Goal: Transaction & Acquisition: Book appointment/travel/reservation

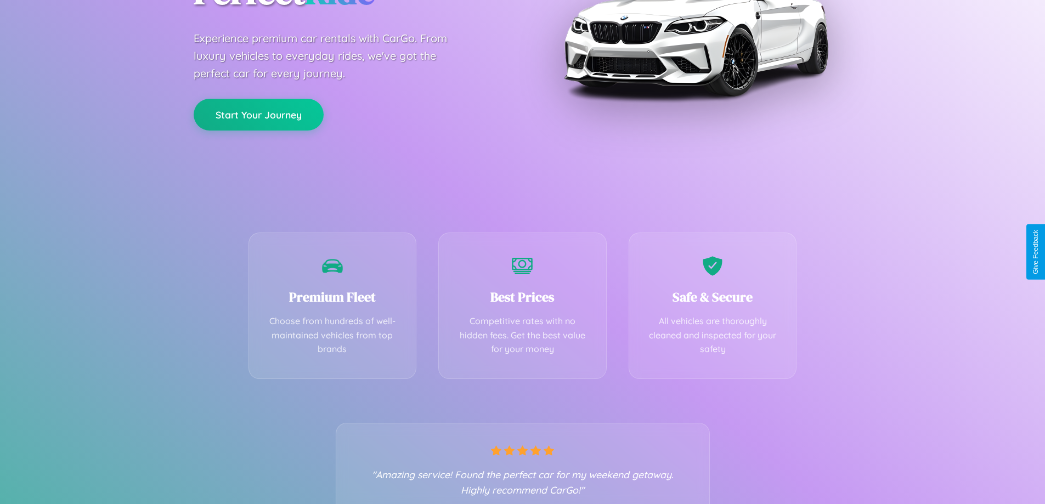
scroll to position [216, 0]
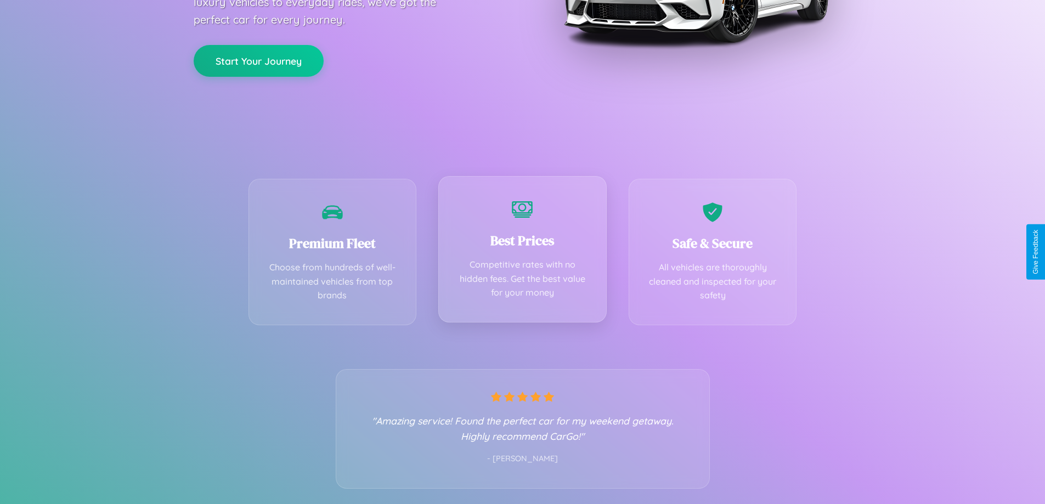
click at [522, 252] on div "Best Prices Competitive rates with no hidden fees. Get the best value for your …" at bounding box center [522, 249] width 168 height 147
click at [258, 60] on button "Start Your Journey" at bounding box center [259, 60] width 130 height 32
click at [258, 59] on button "Start Your Journey" at bounding box center [259, 60] width 130 height 32
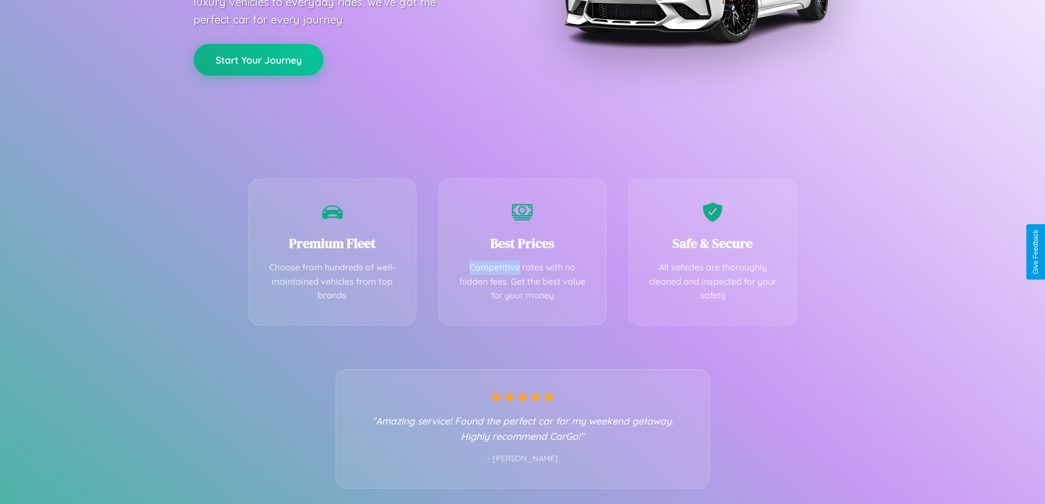
click at [258, 59] on button "Start Your Journey" at bounding box center [259, 60] width 130 height 32
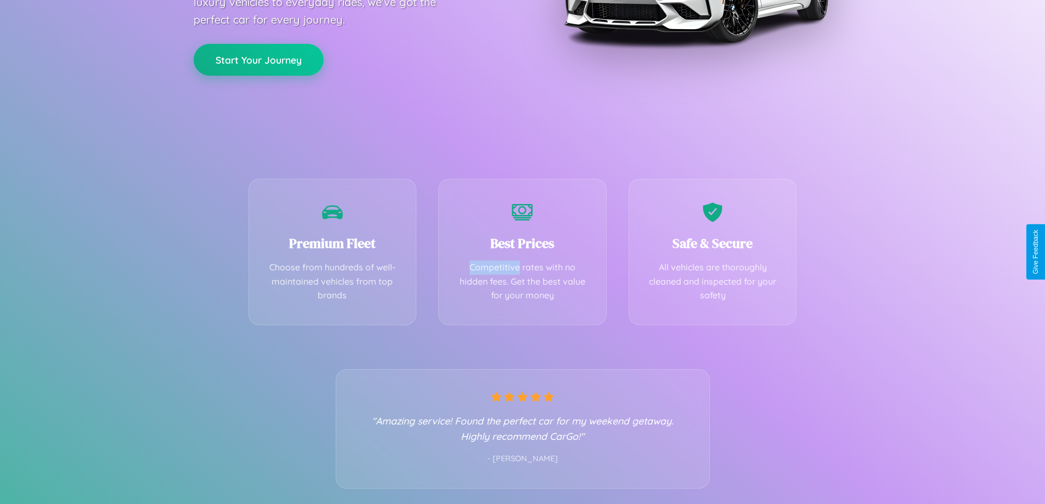
click at [258, 59] on button "Start Your Journey" at bounding box center [259, 60] width 130 height 32
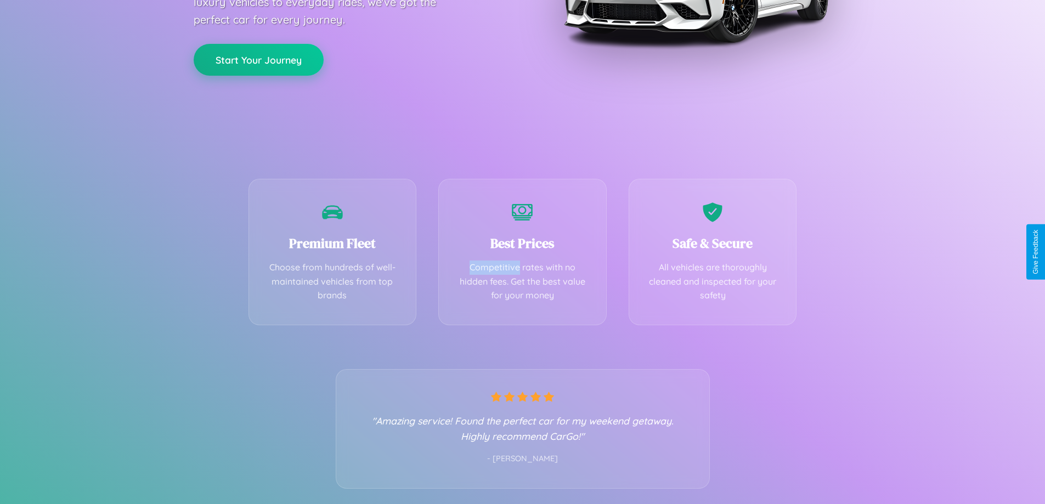
click at [258, 59] on button "Start Your Journey" at bounding box center [259, 60] width 130 height 32
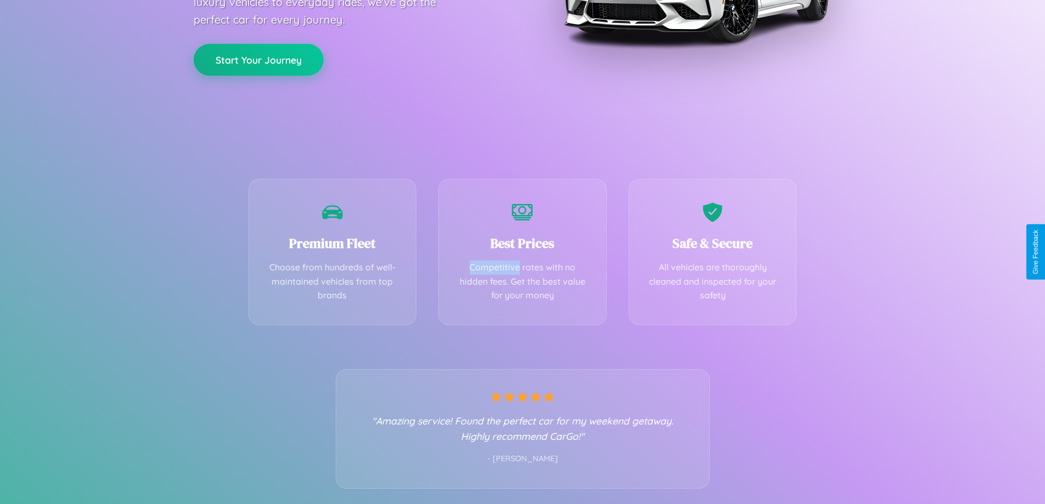
click at [258, 59] on button "Start Your Journey" at bounding box center [259, 60] width 130 height 32
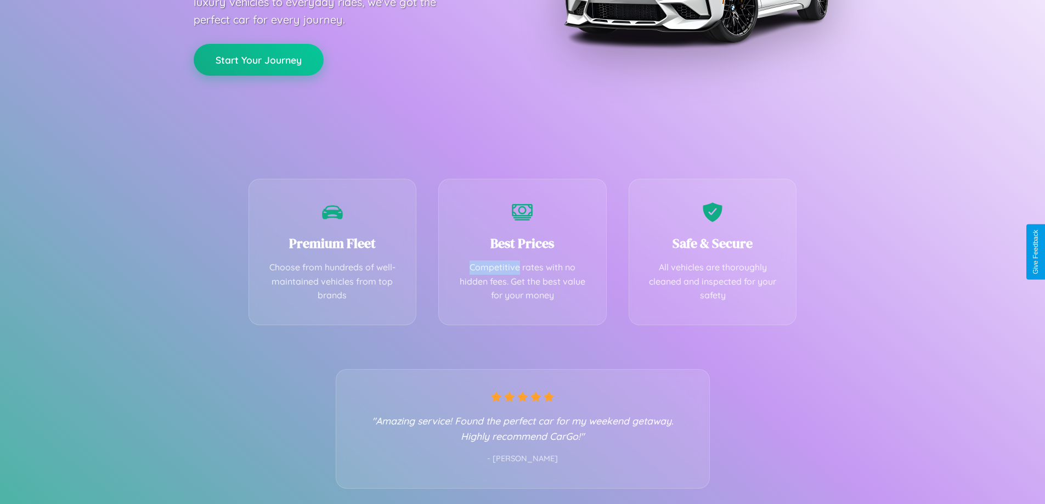
click at [258, 59] on button "Start Your Journey" at bounding box center [259, 60] width 130 height 32
